Goal: Information Seeking & Learning: Learn about a topic

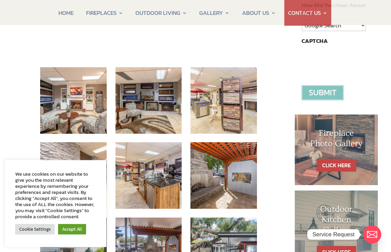
scroll to position [238, 0]
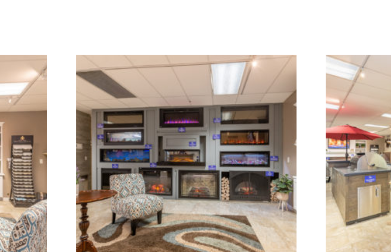
click at [115, 60] on img at bounding box center [148, 93] width 66 height 66
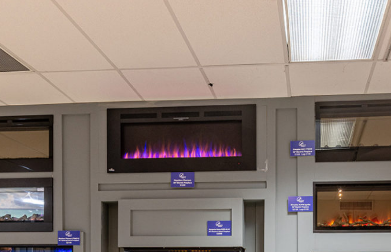
click at [62, 45] on img at bounding box center [195, 126] width 337 height 252
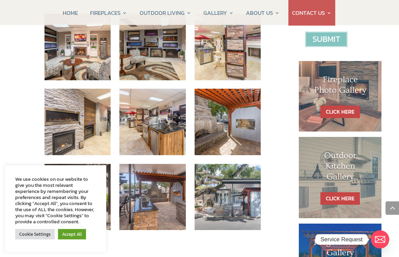
scroll to position [284, 0]
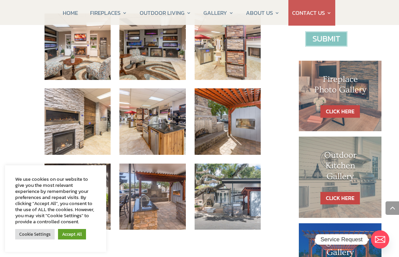
click at [349, 106] on link "CLICK HERE" at bounding box center [339, 111] width 39 height 12
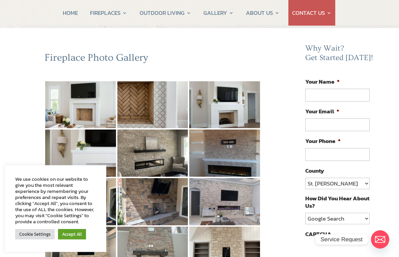
scroll to position [40, 0]
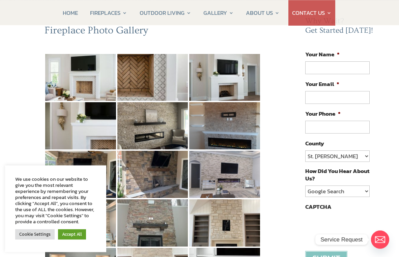
click at [286, 196] on div "Fireplace Photo Gallery 1 2 ►" at bounding box center [153, 259] width 271 height 471
click at [238, 181] on img at bounding box center [224, 174] width 71 height 47
click at [235, 177] on img at bounding box center [224, 174] width 71 height 47
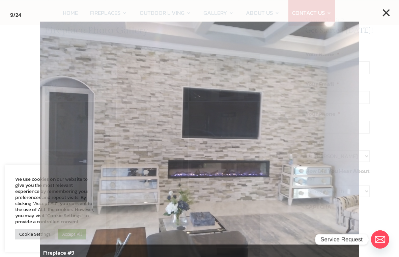
click at [375, 146] on div at bounding box center [199, 128] width 399 height 257
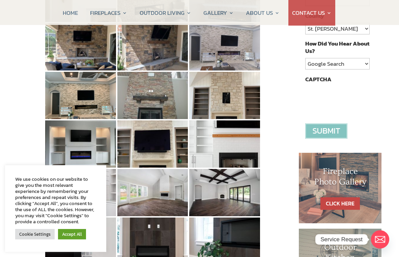
scroll to position [193, 0]
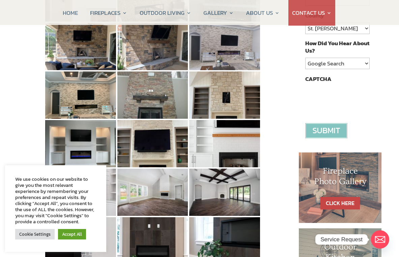
click at [87, 158] on img at bounding box center [80, 143] width 71 height 47
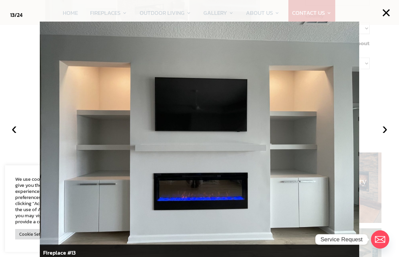
click at [381, 13] on button "×" at bounding box center [386, 12] width 15 height 15
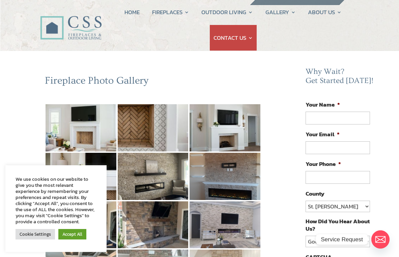
scroll to position [0, 0]
